Goal: Task Accomplishment & Management: Use online tool/utility

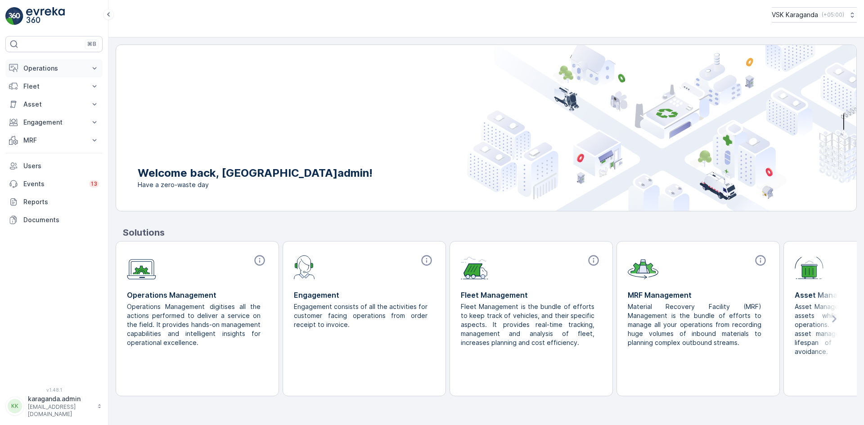
click at [32, 70] on p "Operations" at bounding box center [53, 68] width 61 height 9
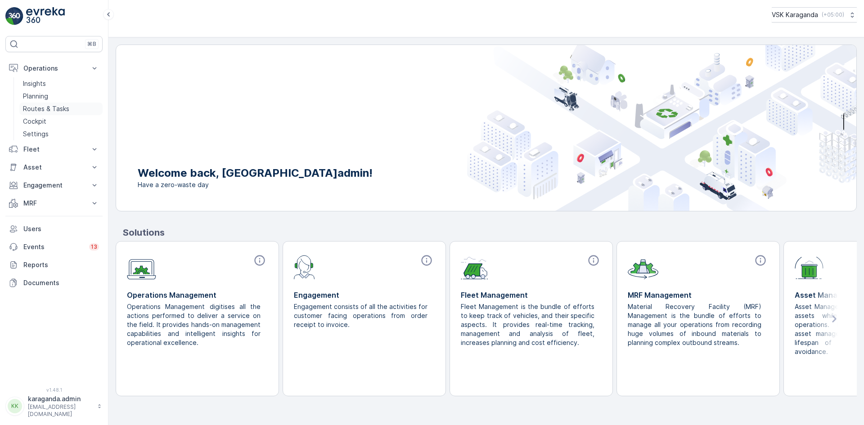
click at [29, 106] on p "Routes & Tasks" at bounding box center [46, 108] width 46 height 9
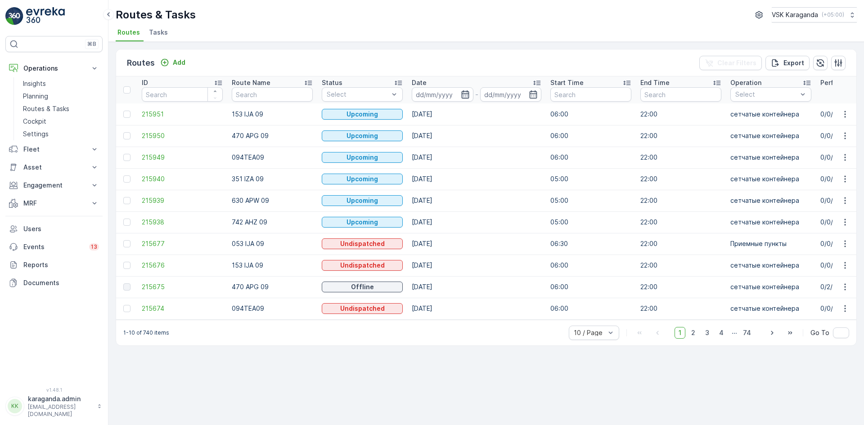
click at [467, 94] on icon "button" at bounding box center [466, 94] width 8 height 8
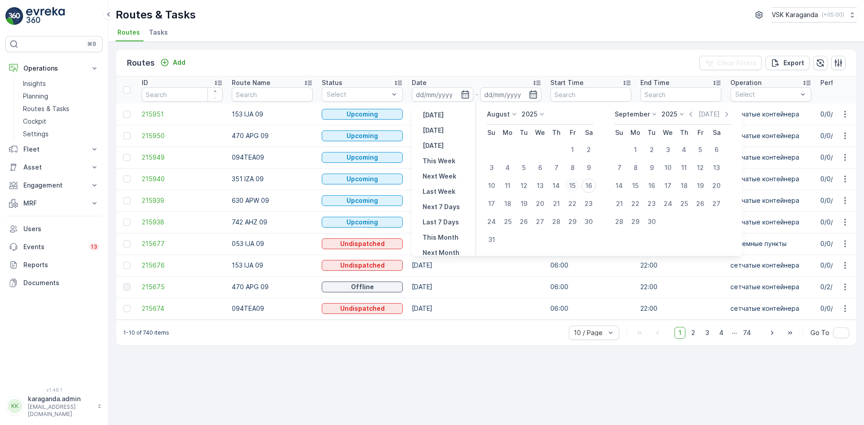
click at [573, 184] on div "15" at bounding box center [573, 186] width 14 height 14
type input "[DATE]"
click at [576, 183] on div "15" at bounding box center [573, 186] width 14 height 14
type input "[DATE]"
click at [576, 183] on div "15" at bounding box center [573, 186] width 14 height 14
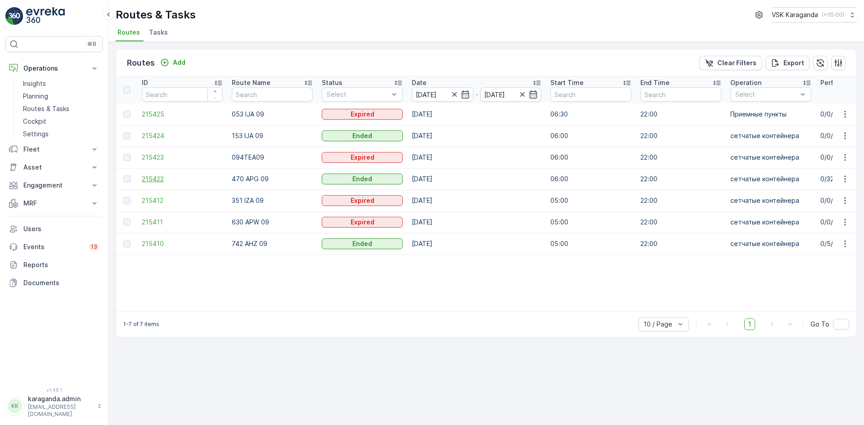
click at [166, 179] on span "215422" at bounding box center [182, 179] width 81 height 9
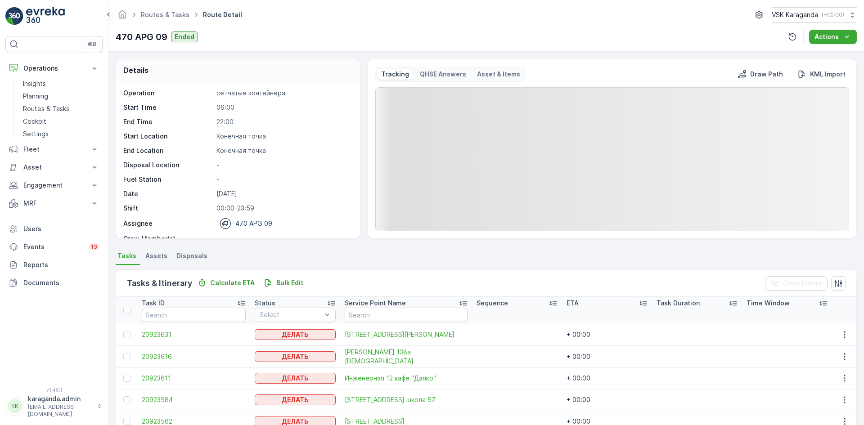
click at [179, 257] on span "Disposals" at bounding box center [191, 256] width 31 height 9
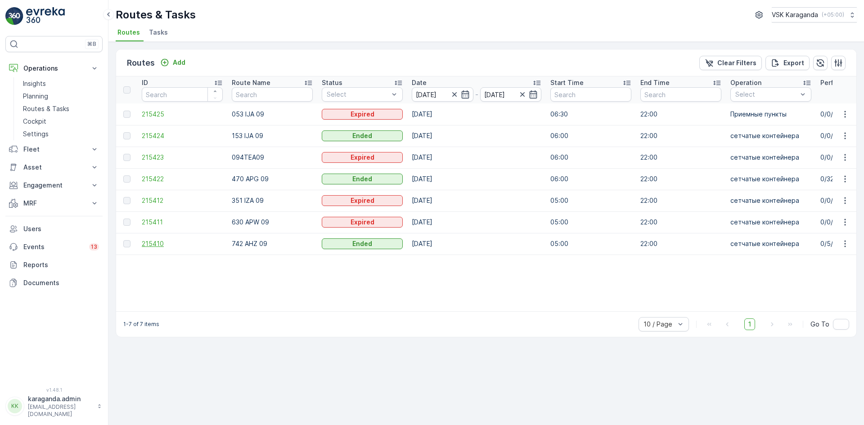
click at [158, 242] on span "215410" at bounding box center [182, 244] width 81 height 9
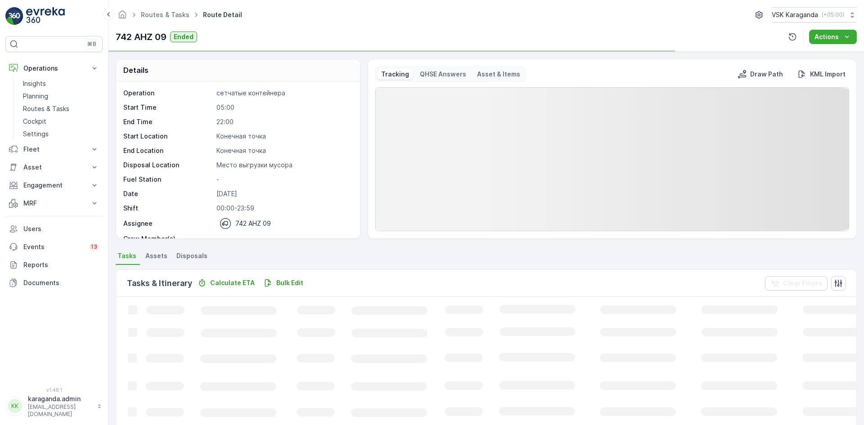
click at [184, 253] on span "Disposals" at bounding box center [191, 256] width 31 height 9
